Goal: Task Accomplishment & Management: Use online tool/utility

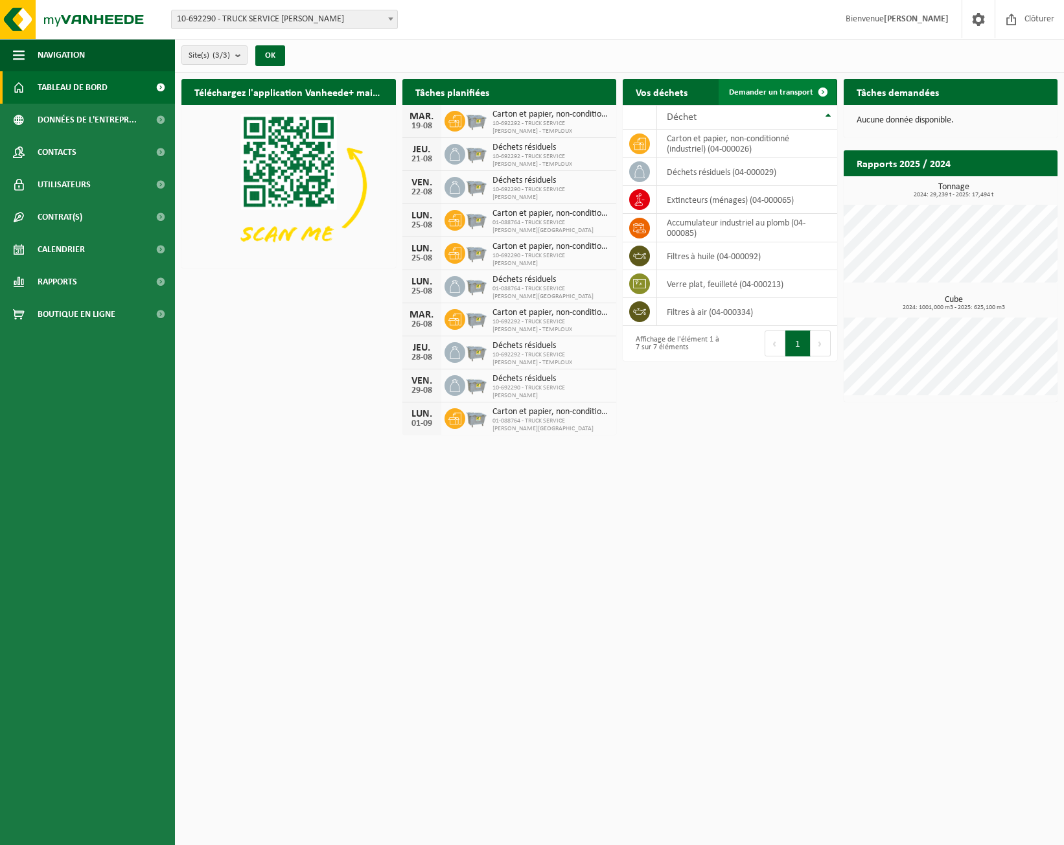
click at [757, 80] on link "Demander un transport" at bounding box center [776, 92] width 117 height 26
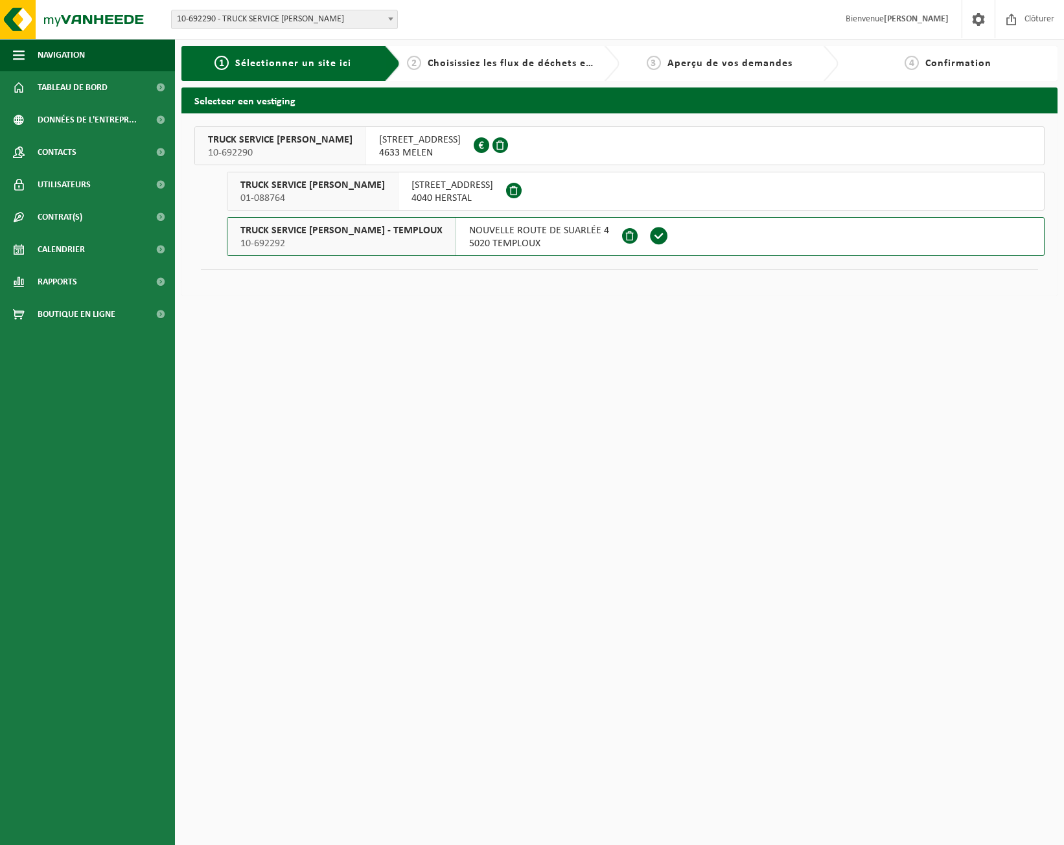
click at [516, 231] on span "NOUVELLE ROUTE DE SUARLÉE 4" at bounding box center [539, 230] width 140 height 13
